Goal: Download file/media

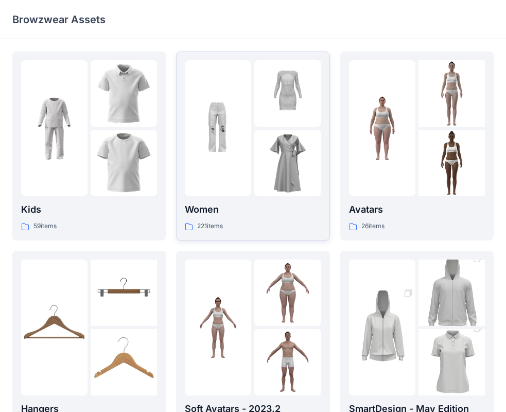
click at [205, 217] on div "Women 221 items" at bounding box center [253, 216] width 136 height 29
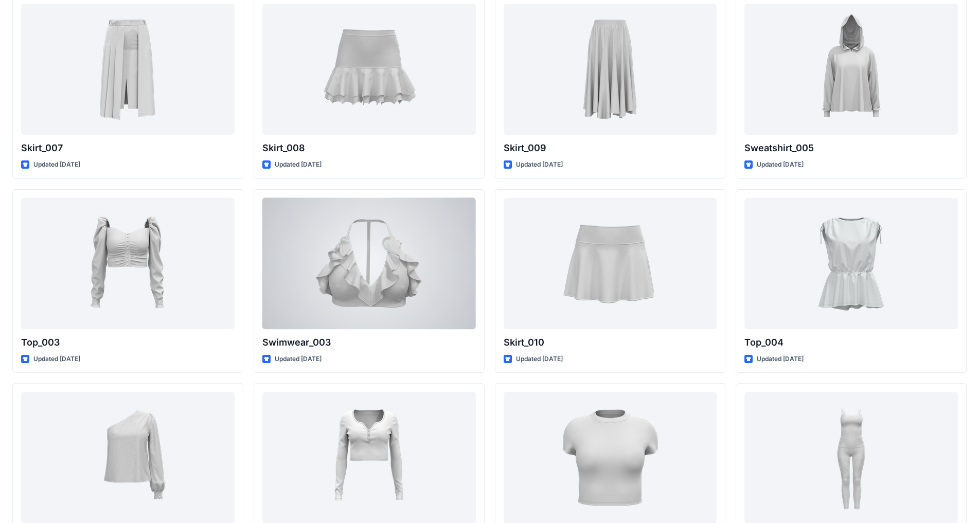
scroll to position [4218, 0]
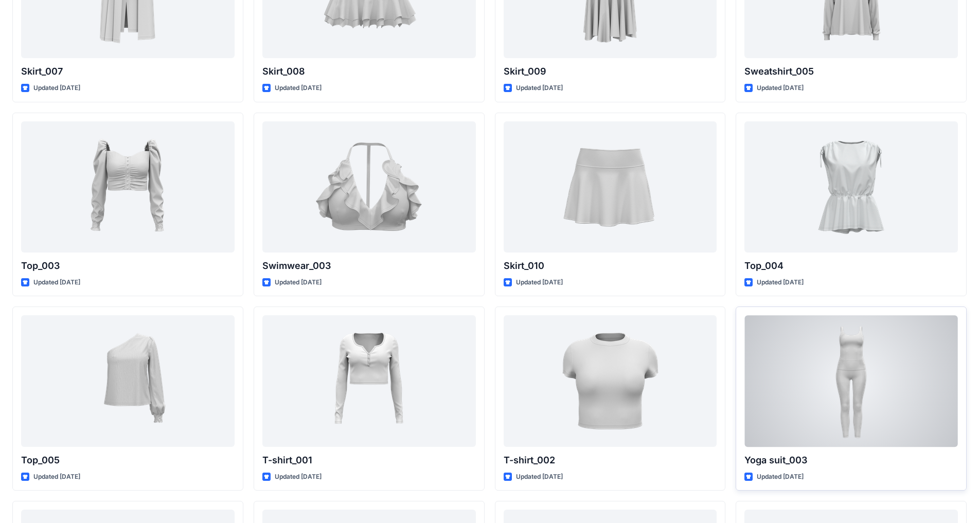
click at [514, 369] on div at bounding box center [852, 381] width 214 height 131
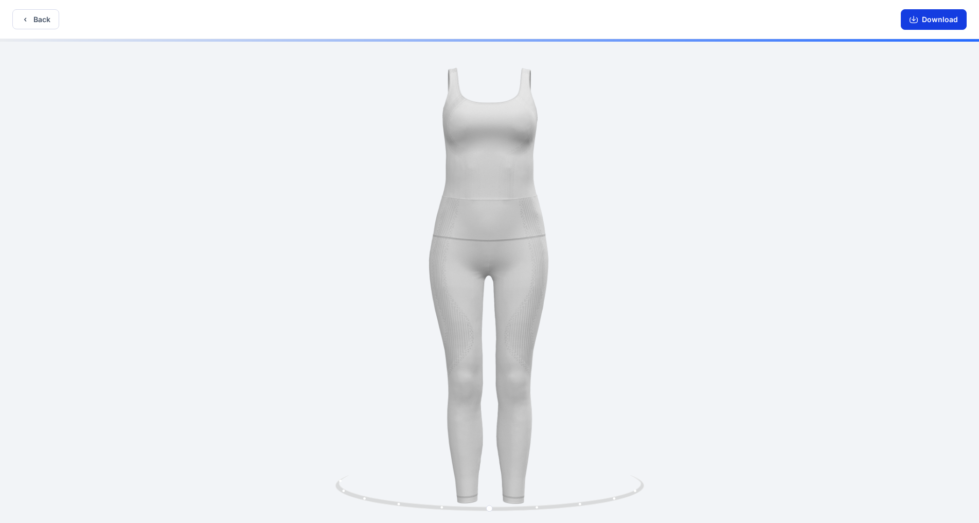
click at [514, 14] on button "Download" at bounding box center [934, 19] width 66 height 21
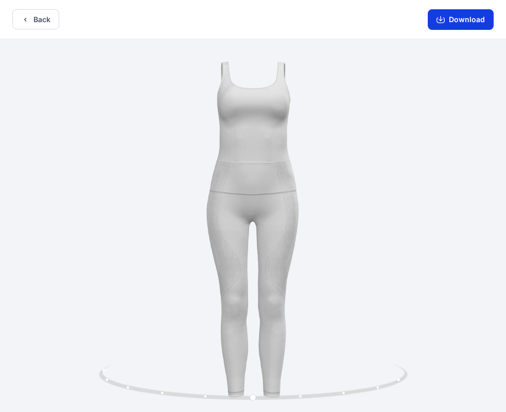
click at [445, 17] on icon "button" at bounding box center [440, 19] width 8 height 8
click at [28, 18] on icon "button" at bounding box center [25, 19] width 8 height 8
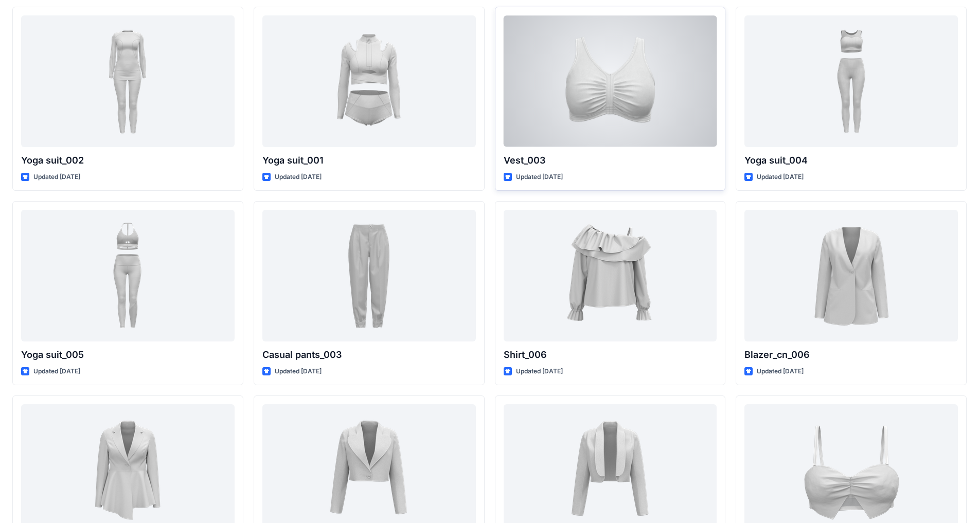
scroll to position [4715, 0]
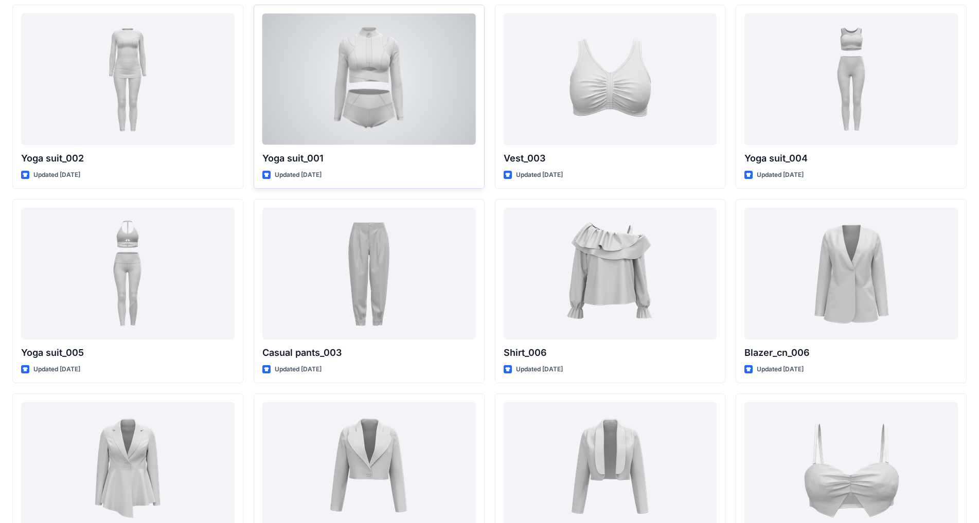
click at [370, 69] on div at bounding box center [369, 78] width 214 height 131
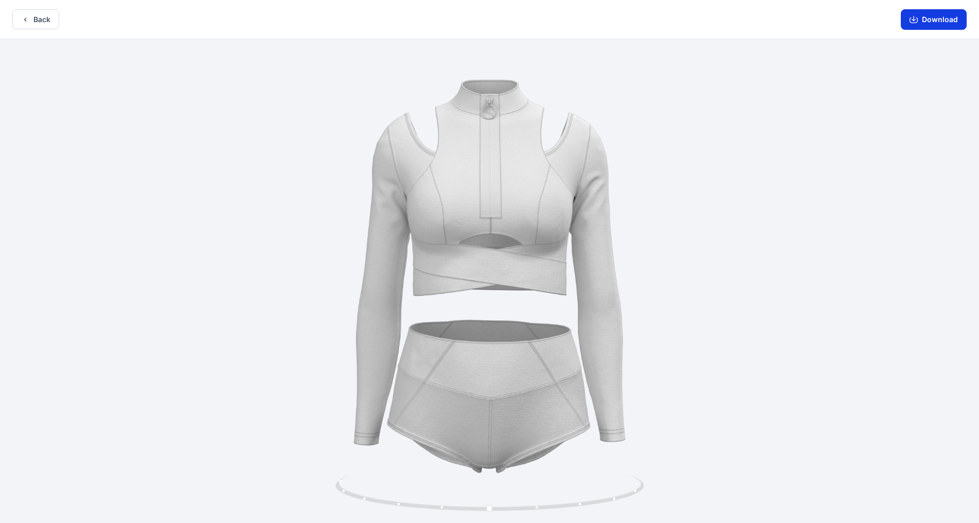
click at [514, 21] on button "Download" at bounding box center [934, 19] width 66 height 21
click at [37, 16] on button "Back" at bounding box center [35, 19] width 47 height 20
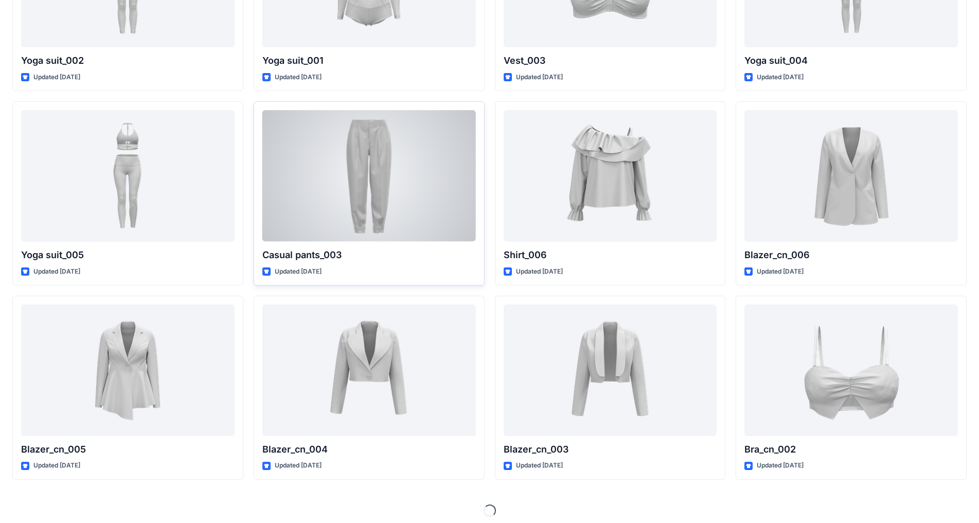
scroll to position [4819, 0]
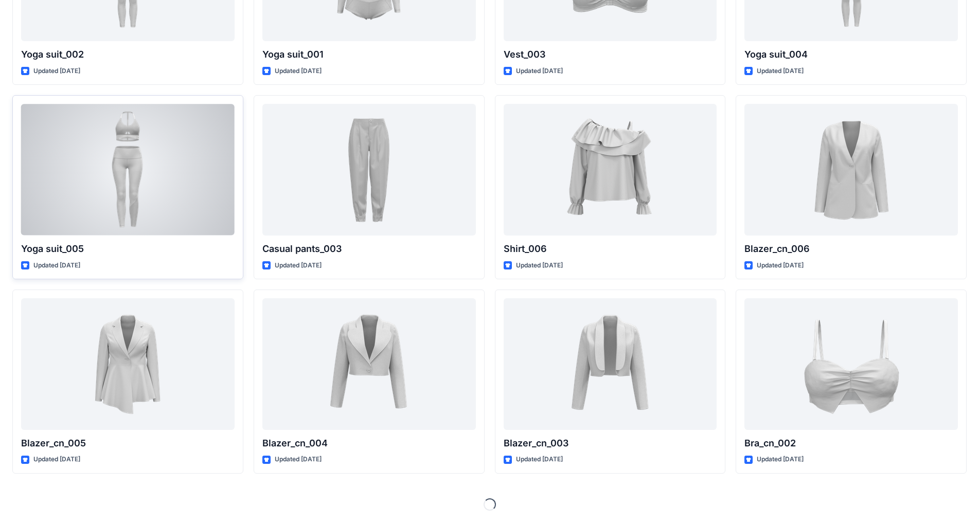
click at [147, 155] on div at bounding box center [128, 169] width 214 height 131
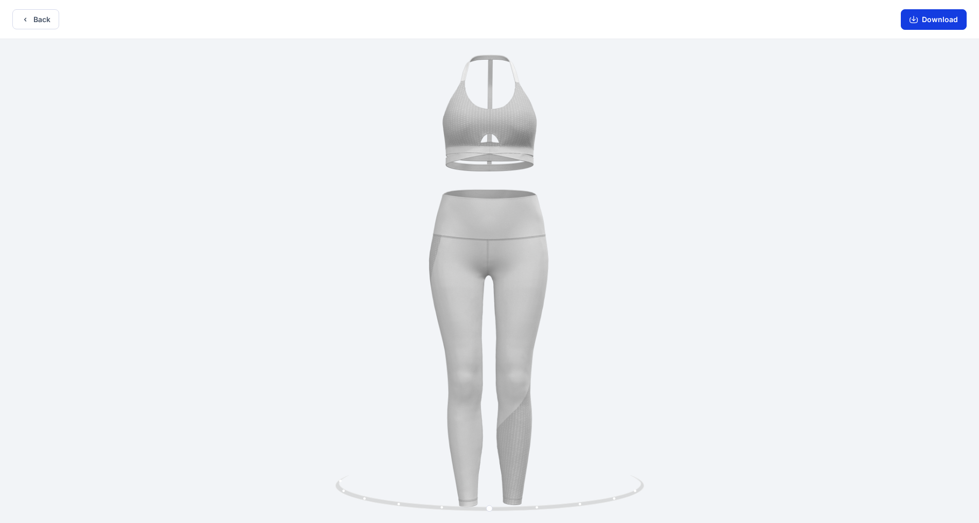
click at [514, 18] on button "Download" at bounding box center [934, 19] width 66 height 21
click at [38, 22] on button "Back" at bounding box center [35, 19] width 47 height 20
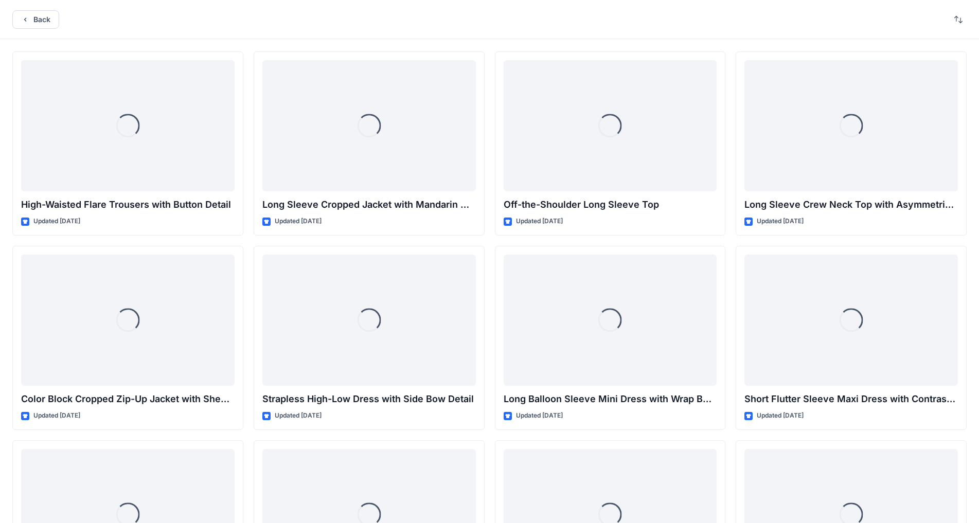
scroll to position [4819, 0]
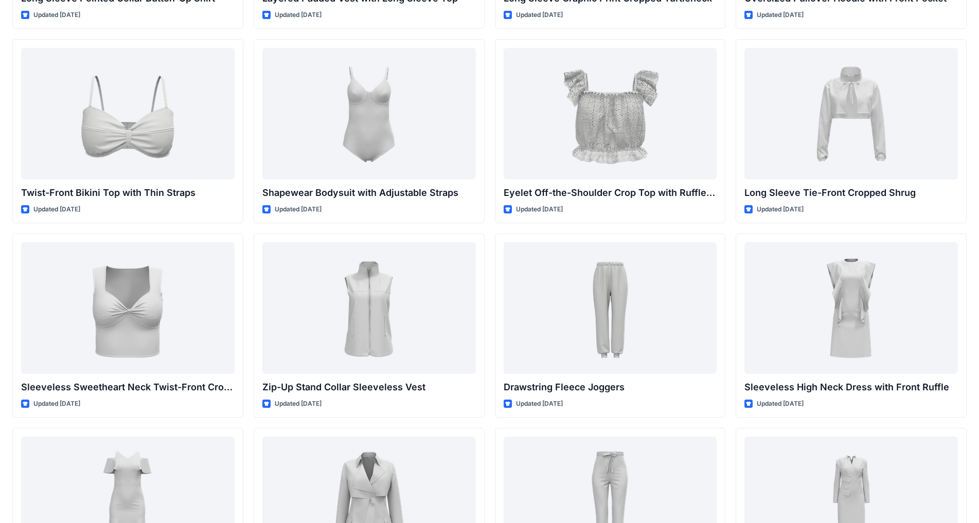
scroll to position [2708, 0]
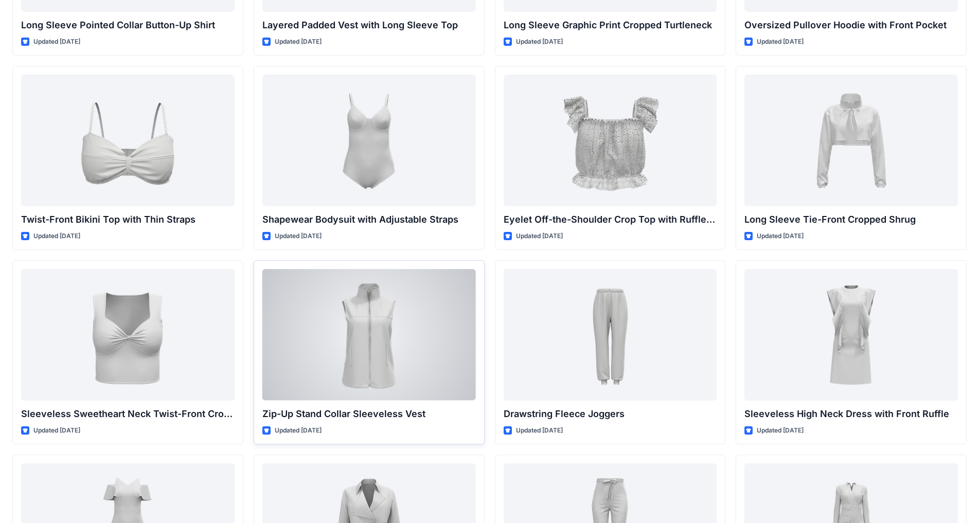
click at [379, 318] on div at bounding box center [369, 334] width 214 height 131
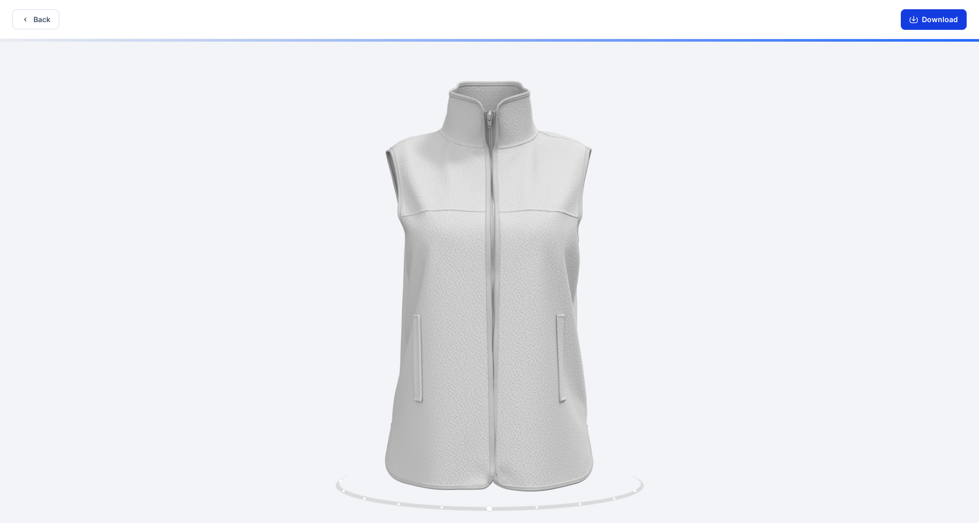
click at [514, 19] on button "Download" at bounding box center [934, 19] width 66 height 21
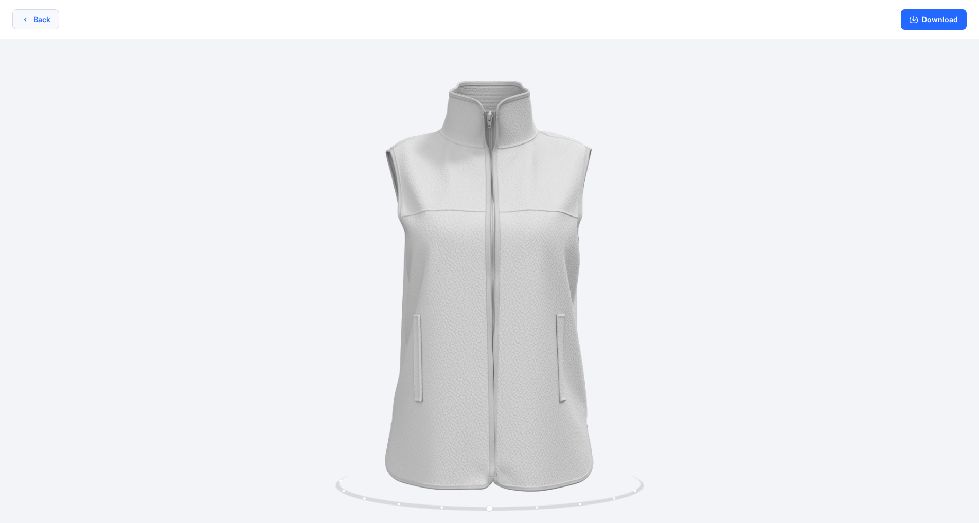
click at [17, 20] on button "Back" at bounding box center [35, 19] width 47 height 20
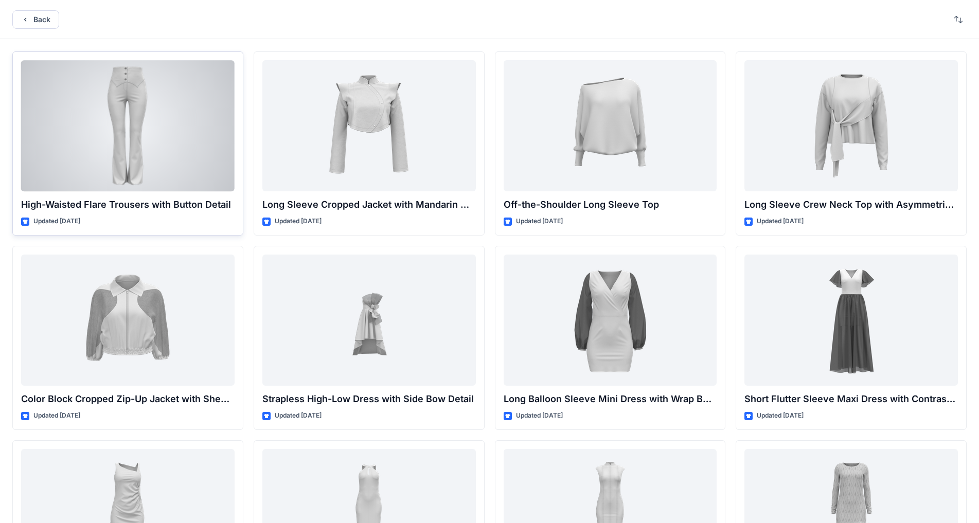
click at [146, 116] on div at bounding box center [128, 125] width 214 height 131
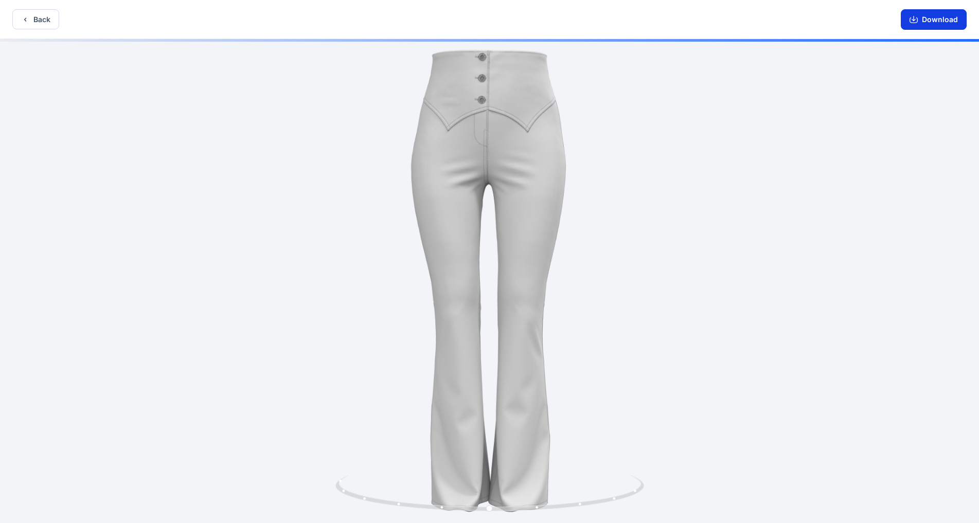
click at [514, 15] on button "Download" at bounding box center [934, 19] width 66 height 21
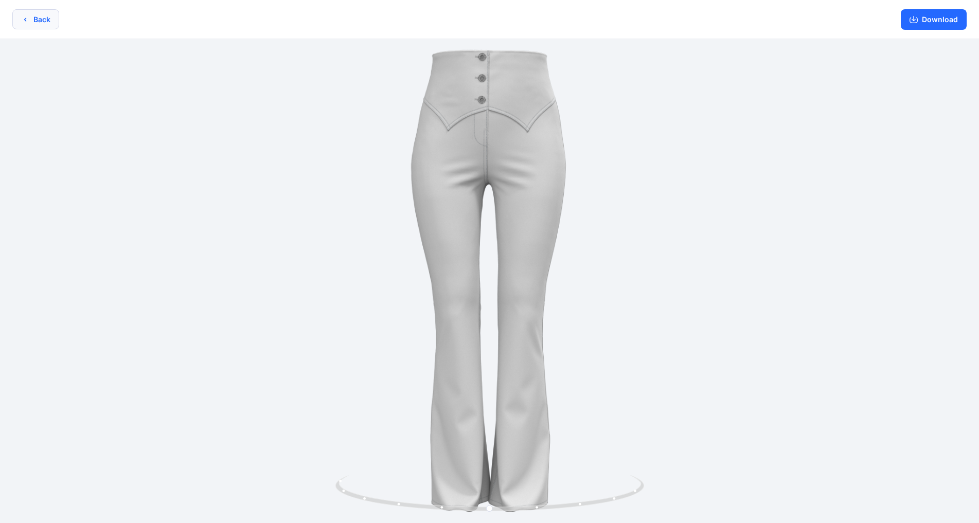
click at [32, 16] on button "Back" at bounding box center [35, 19] width 47 height 20
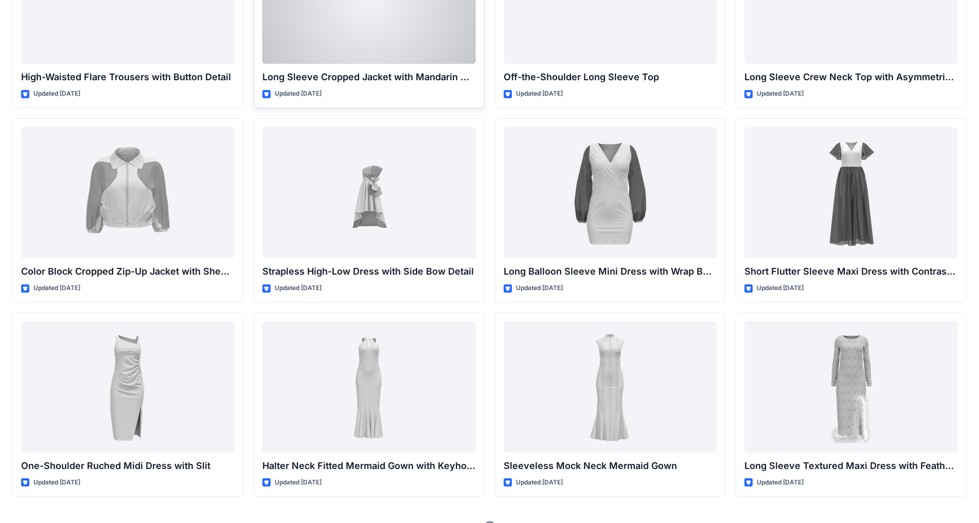
scroll to position [151, 0]
